Goal: Navigation & Orientation: Understand site structure

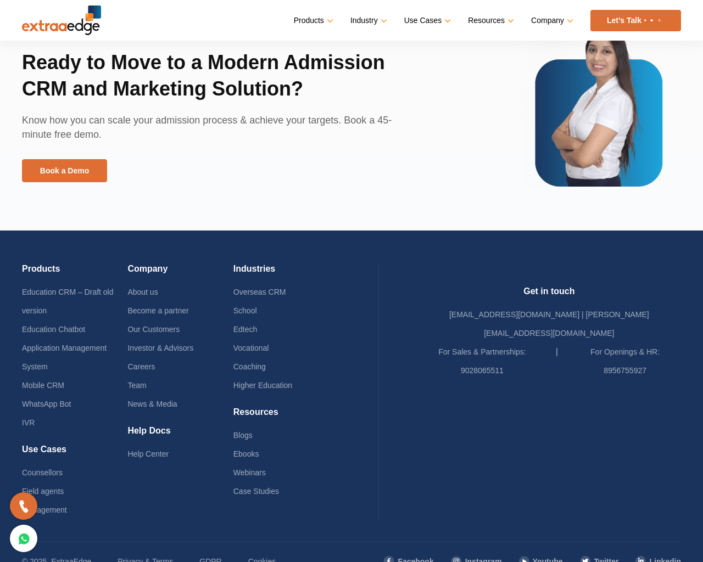
scroll to position [2556, 0]
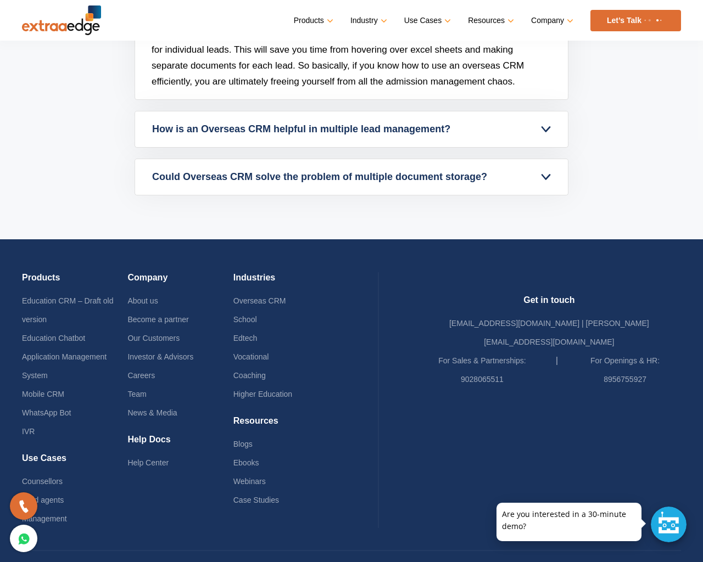
scroll to position [3725, 0]
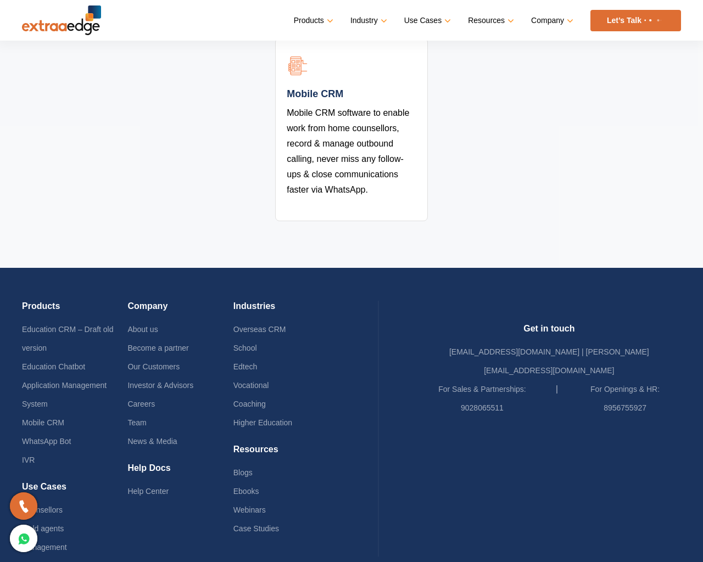
scroll to position [2267, 0]
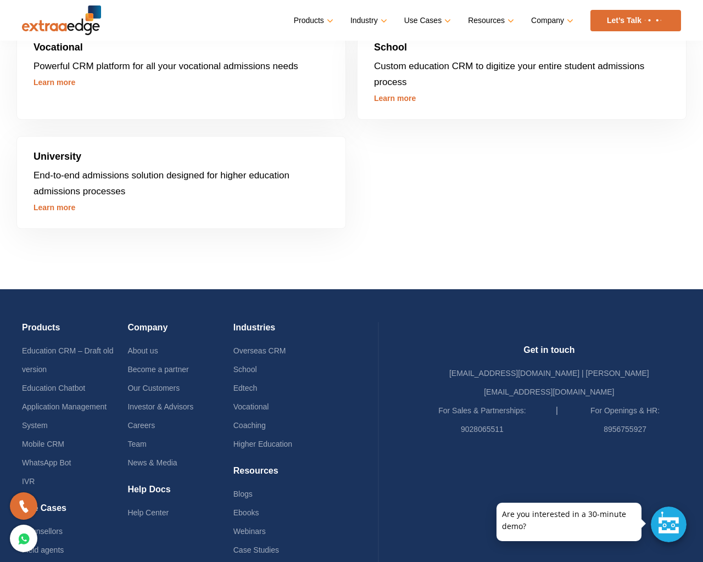
scroll to position [3267, 0]
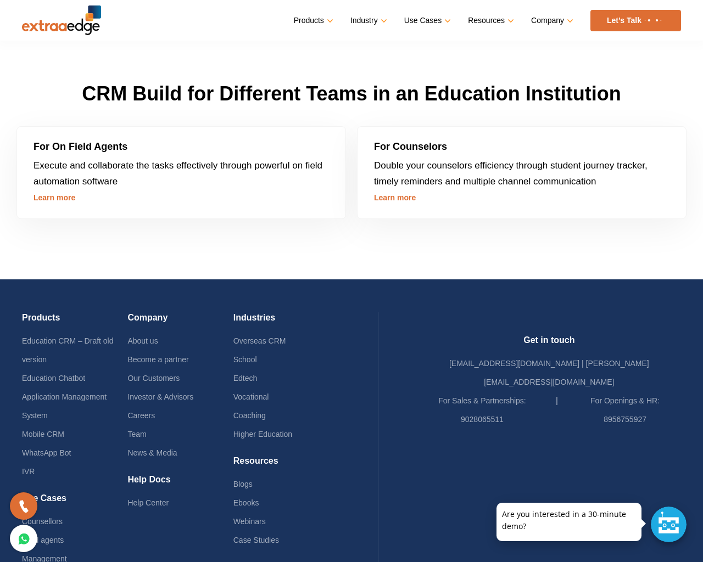
scroll to position [2935, 0]
